Goal: Navigation & Orientation: Find specific page/section

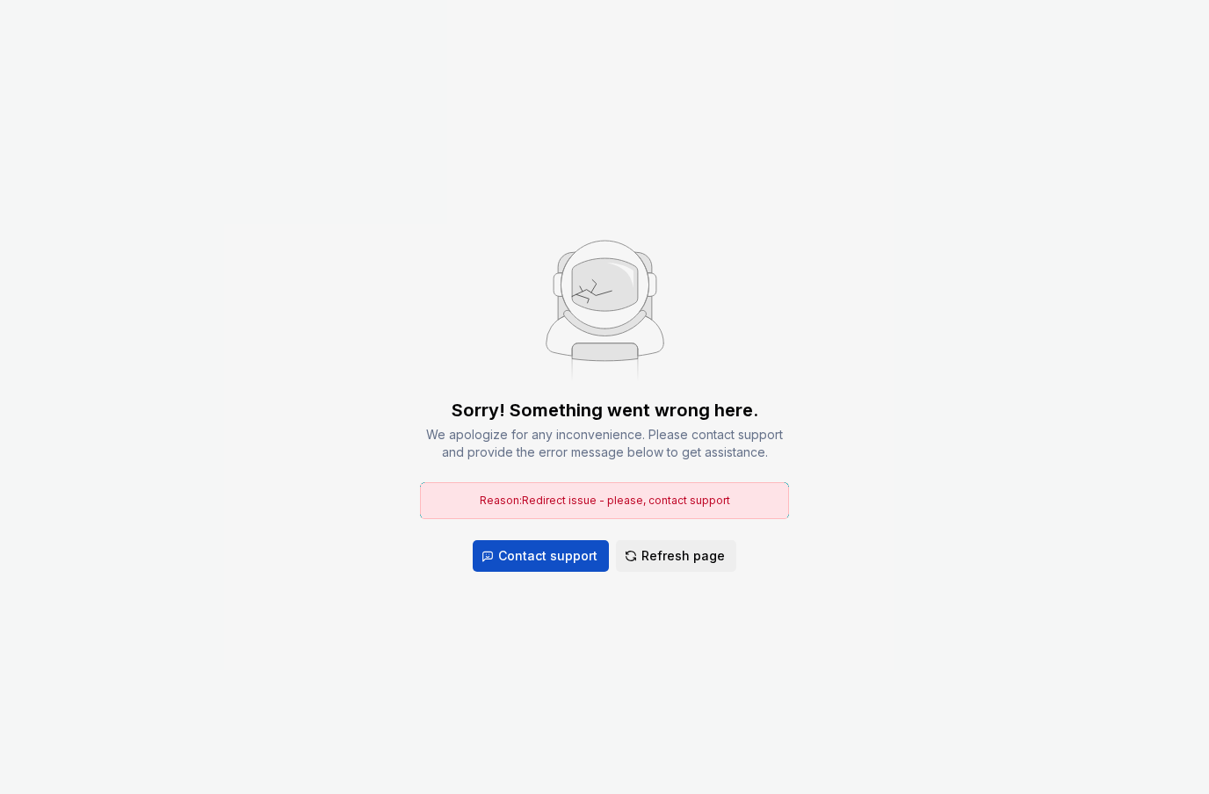
click at [428, 496] on div "Reason: Redirect issue - please, contact support" at bounding box center [604, 500] width 369 height 37
click at [728, 557] on button "Refresh page" at bounding box center [676, 556] width 120 height 32
click at [723, 551] on button "Refresh page" at bounding box center [676, 556] width 120 height 32
click at [714, 544] on button "Refresh page" at bounding box center [676, 556] width 120 height 32
click at [723, 541] on button "Refresh page" at bounding box center [676, 556] width 120 height 32
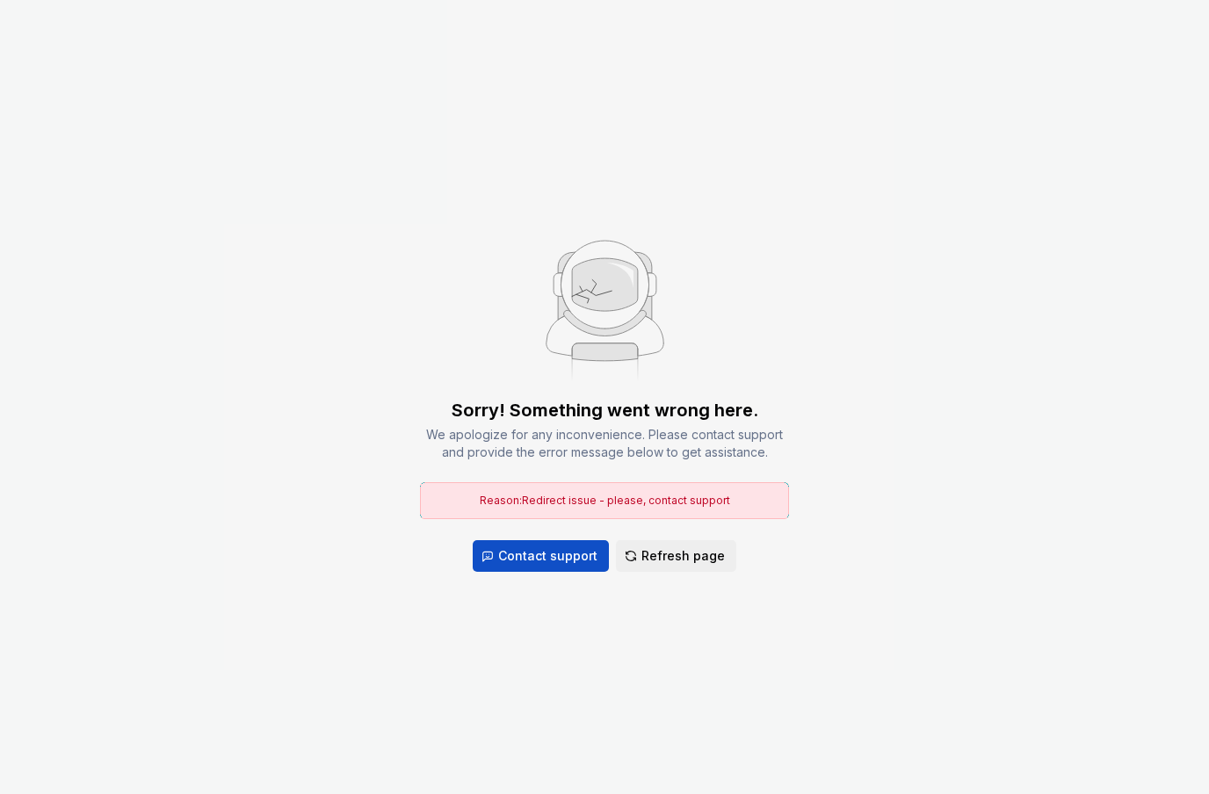
click at [719, 538] on div "Sorry! Something went wrong here. We apologize for any inconvenience. Please co…" at bounding box center [604, 485] width 369 height 174
click at [695, 554] on span "Refresh page" at bounding box center [682, 556] width 83 height 18
